Goal: Task Accomplishment & Management: Use online tool/utility

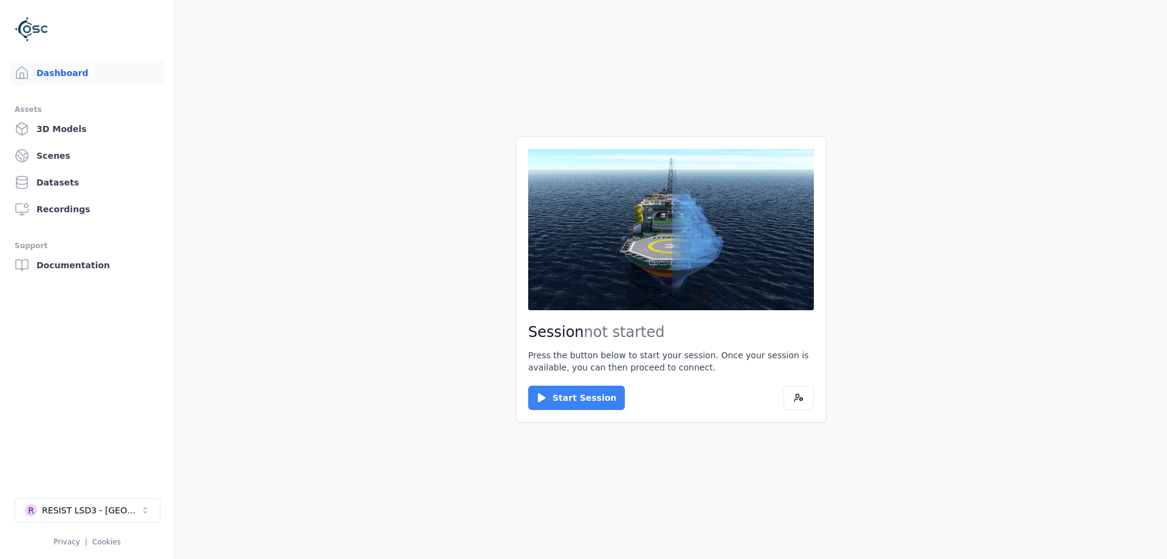
click at [540, 395] on icon at bounding box center [541, 397] width 7 height 9
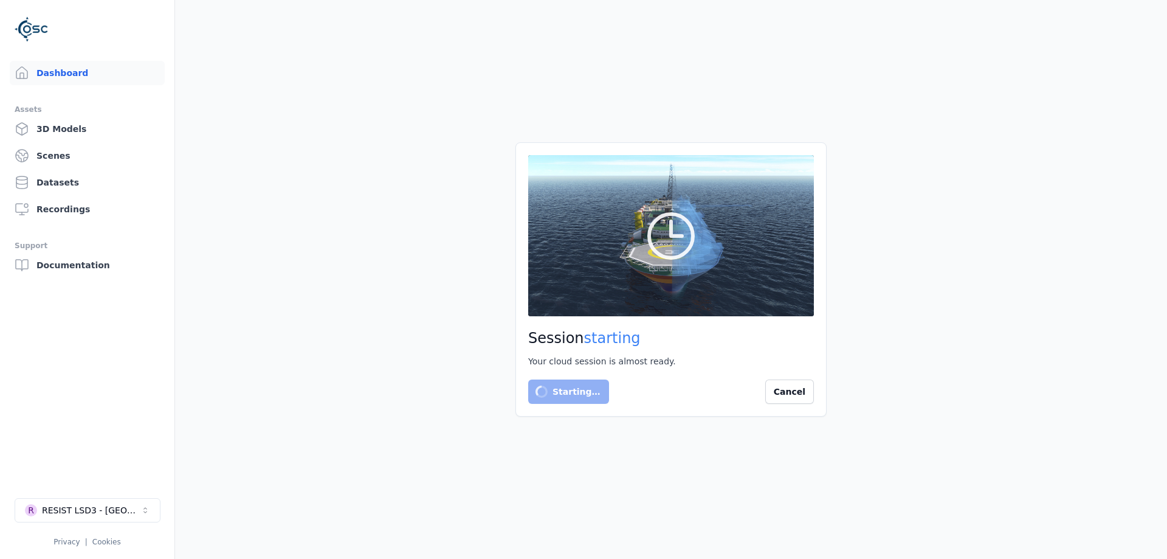
click at [515, 389] on div "Session starting Your cloud session is almost ready. Starting… Cancel" at bounding box center [670, 279] width 311 height 274
drag, startPoint x: 470, startPoint y: 389, endPoint x: 814, endPoint y: 331, distance: 349.4
click at [814, 331] on main "Session starting Your cloud session is almost ready. Starting… Cancel" at bounding box center [671, 279] width 992 height 559
click at [805, 342] on h2 "Session starting" at bounding box center [671, 337] width 286 height 19
drag, startPoint x: 735, startPoint y: 366, endPoint x: 725, endPoint y: 368, distance: 10.5
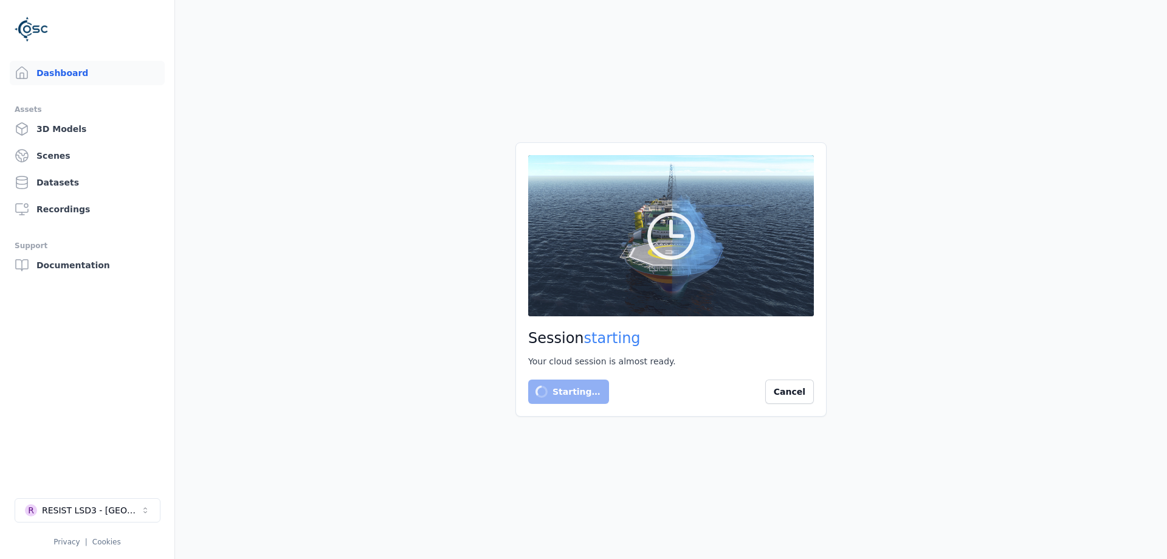
click at [730, 367] on div "Session starting Your cloud session is almost ready. Starting… Cancel" at bounding box center [670, 279] width 311 height 274
click at [719, 368] on div "Session starting Your cloud session is almost ready. Starting… Cancel" at bounding box center [670, 279] width 311 height 274
drag, startPoint x: 719, startPoint y: 368, endPoint x: 681, endPoint y: 373, distance: 38.0
click at [682, 373] on div "Session starting Your cloud session is almost ready. Starting… Cancel" at bounding box center [670, 279] width 311 height 274
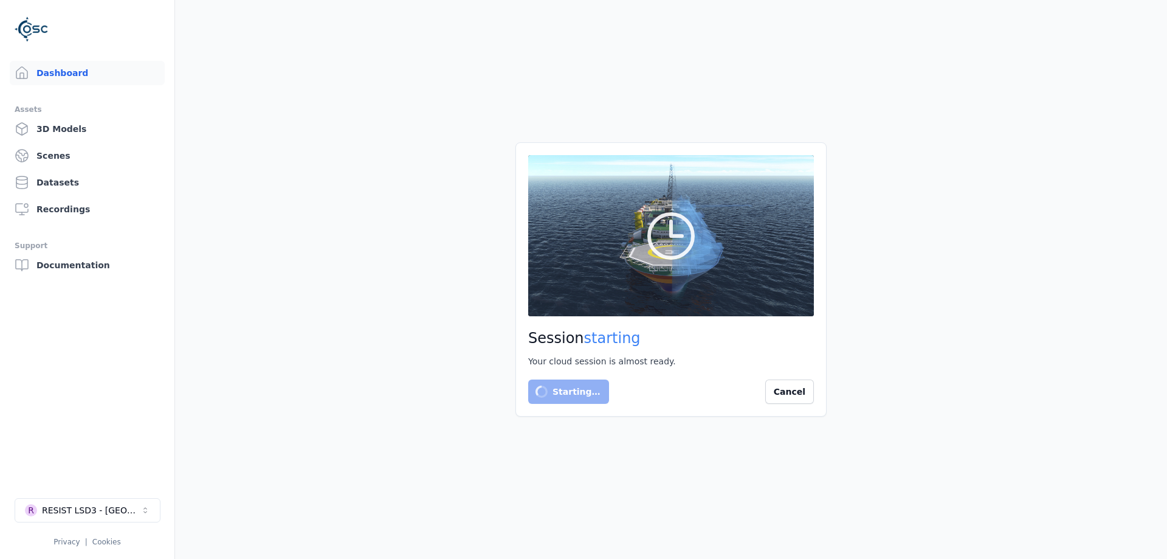
click at [681, 373] on div "Session starting Your cloud session is almost ready. Starting… Cancel" at bounding box center [670, 279] width 311 height 274
drag, startPoint x: 680, startPoint y: 373, endPoint x: 632, endPoint y: 361, distance: 49.5
click at [632, 361] on div "Session starting Your cloud session is almost ready. Starting… Cancel" at bounding box center [670, 279] width 311 height 274
click at [641, 356] on div "Your cloud session is almost ready." at bounding box center [671, 361] width 286 height 12
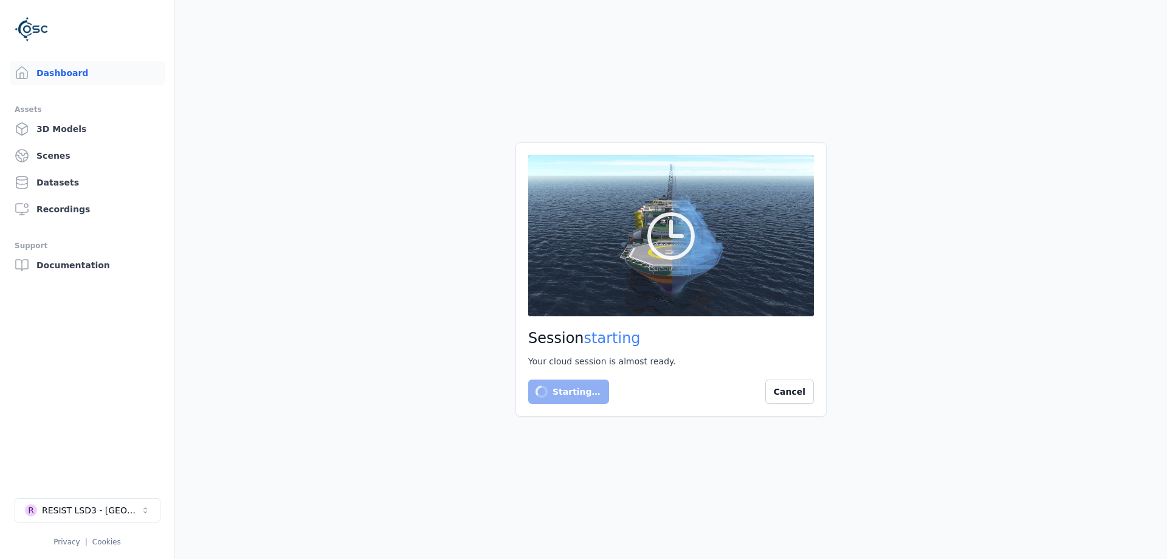
click at [647, 342] on h2 "Session starting" at bounding box center [671, 337] width 286 height 19
